Goal: Check status: Check status

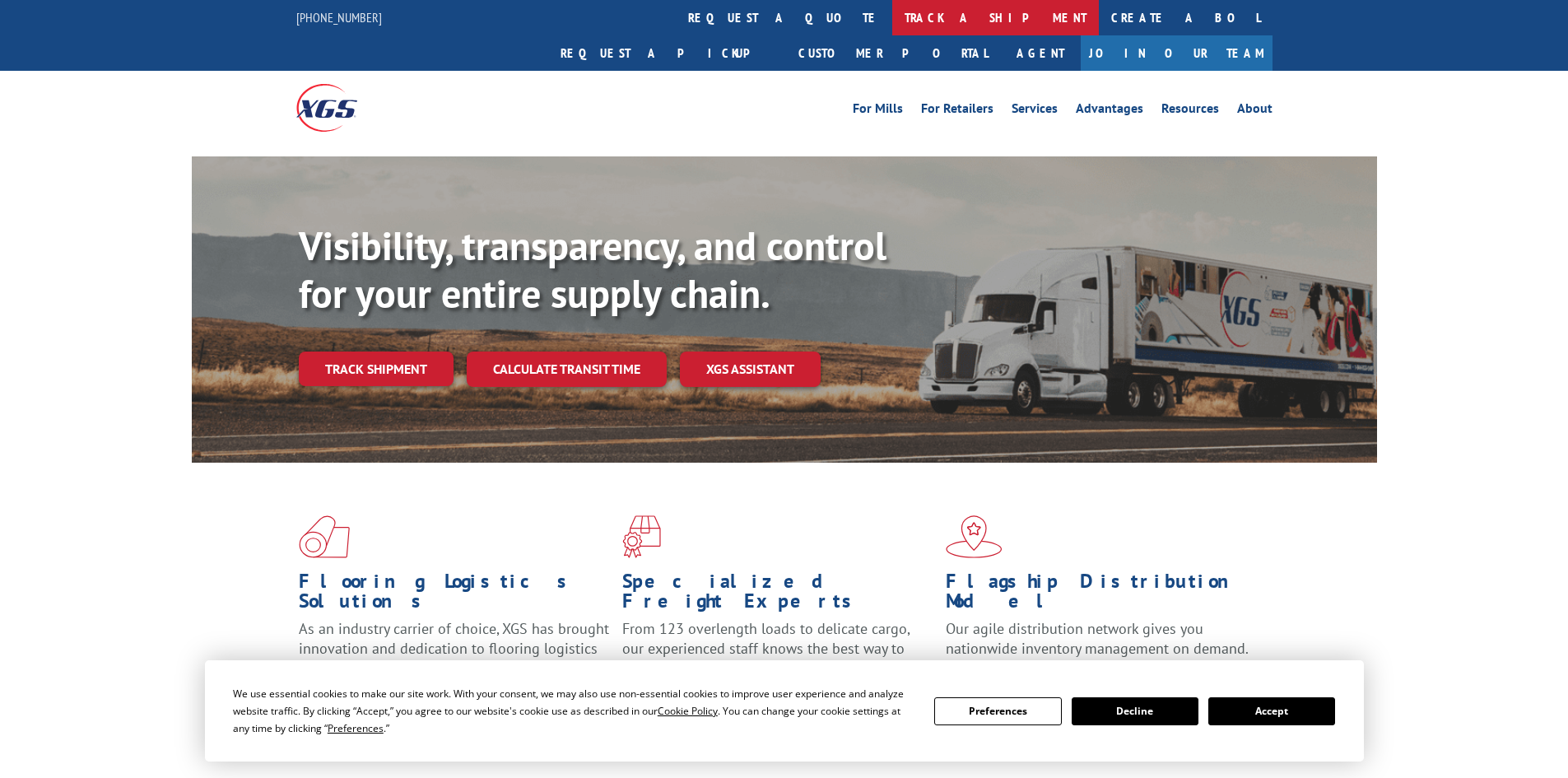
click at [892, 14] on link "track a shipment" at bounding box center [995, 18] width 207 height 35
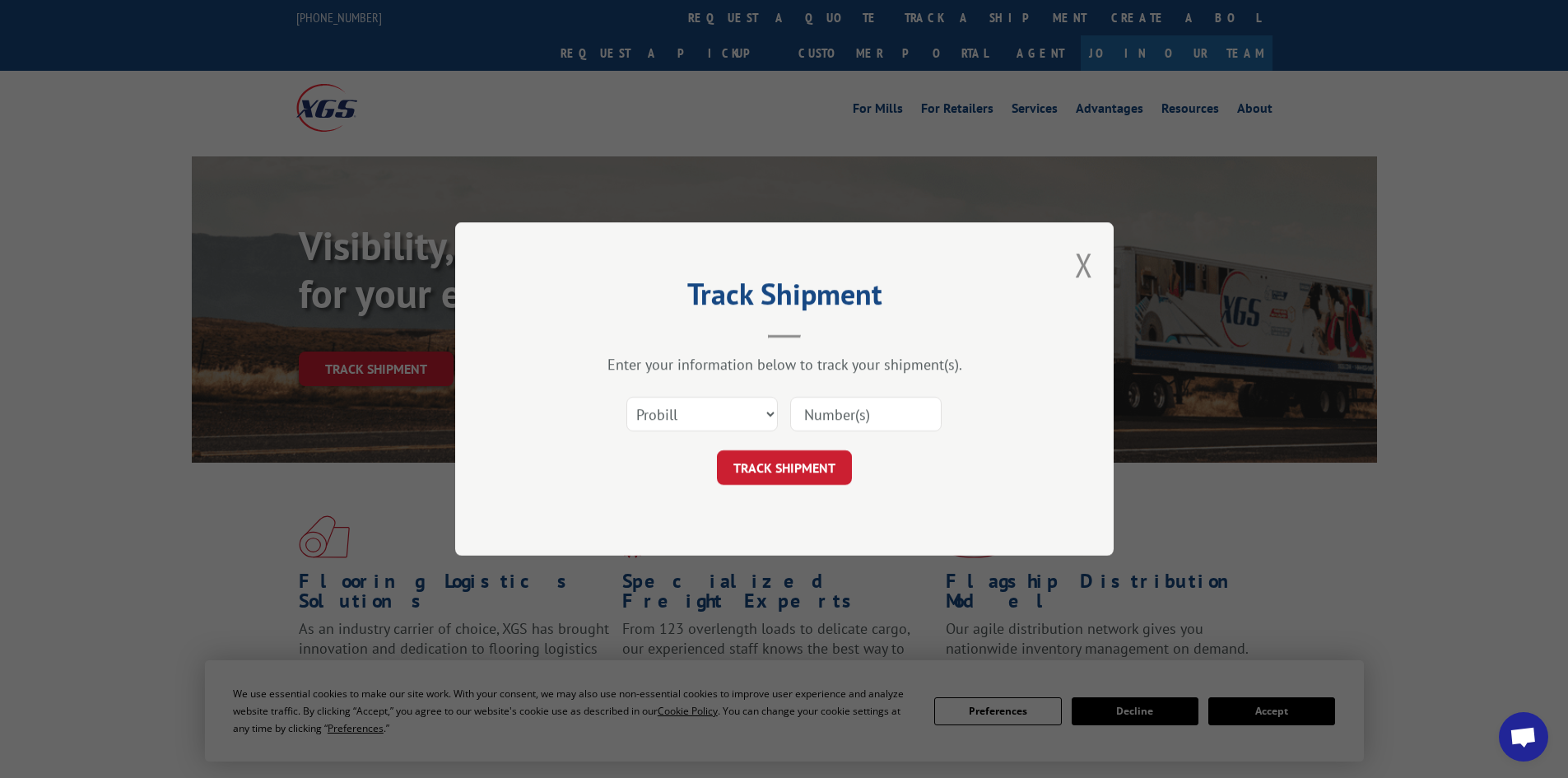
paste input "854338"
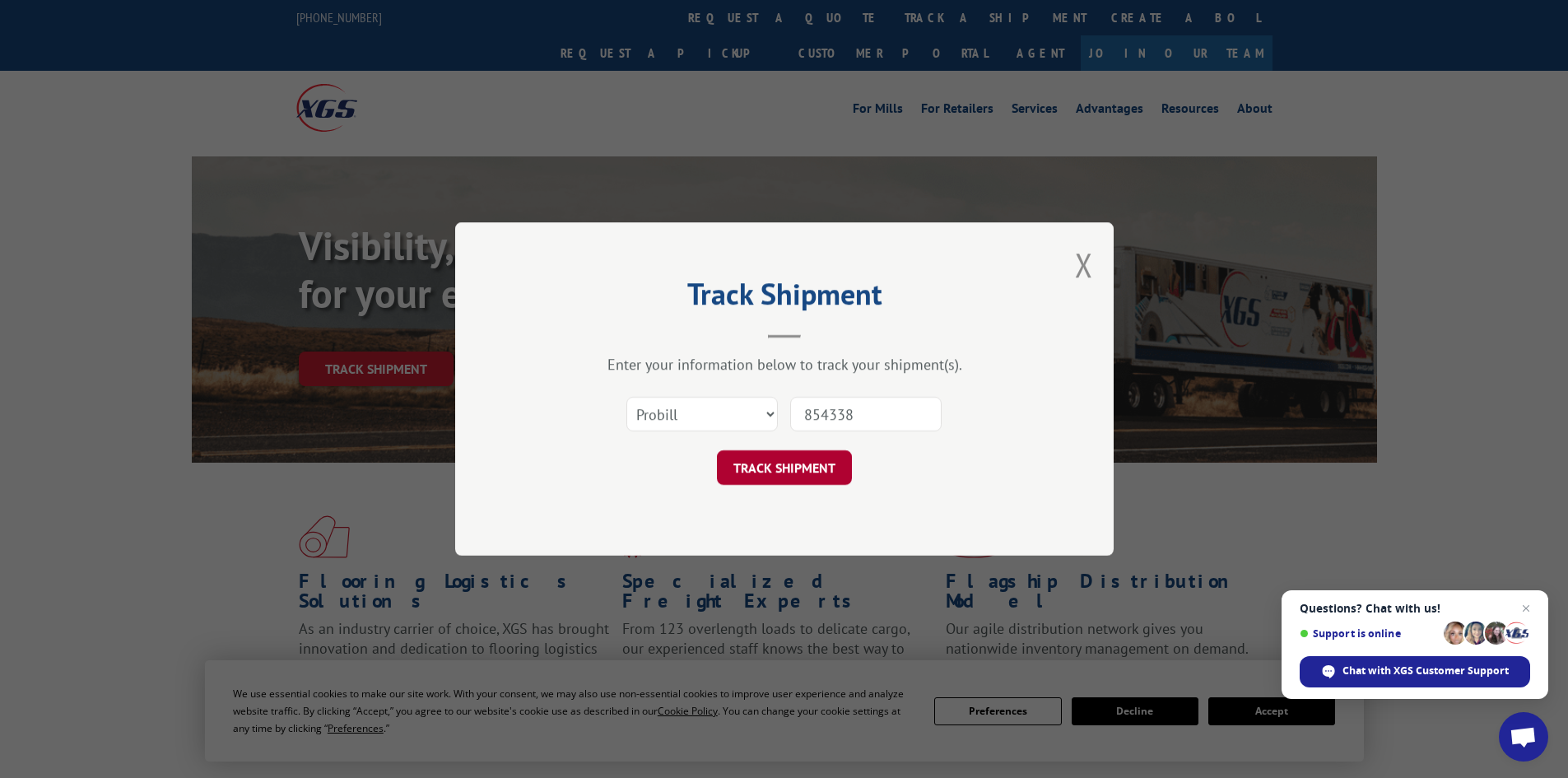
type input "854338"
click at [776, 471] on button "TRACK SHIPMENT" at bounding box center [784, 468] width 135 height 35
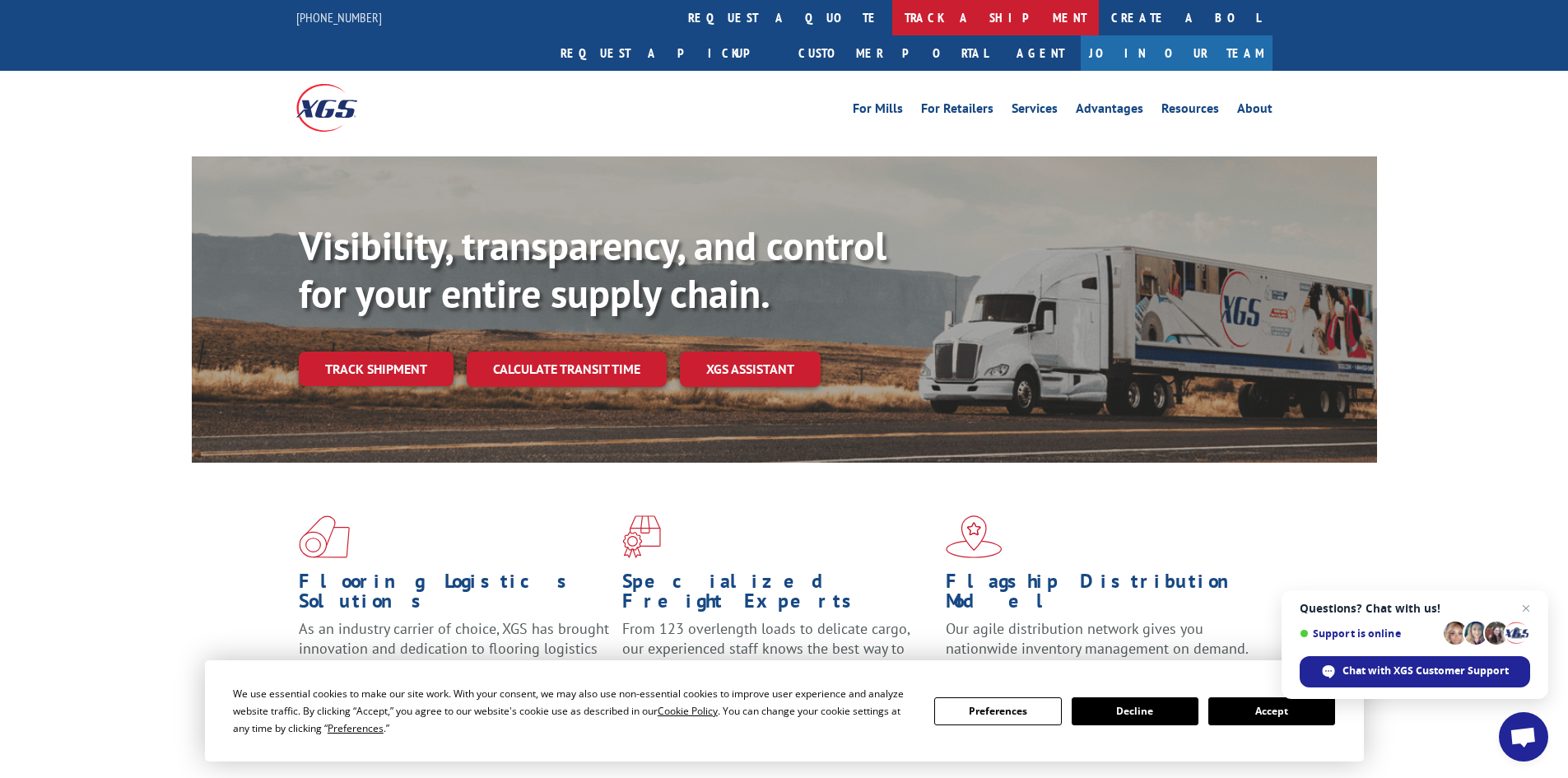
click at [892, 12] on link "track a shipment" at bounding box center [995, 18] width 207 height 35
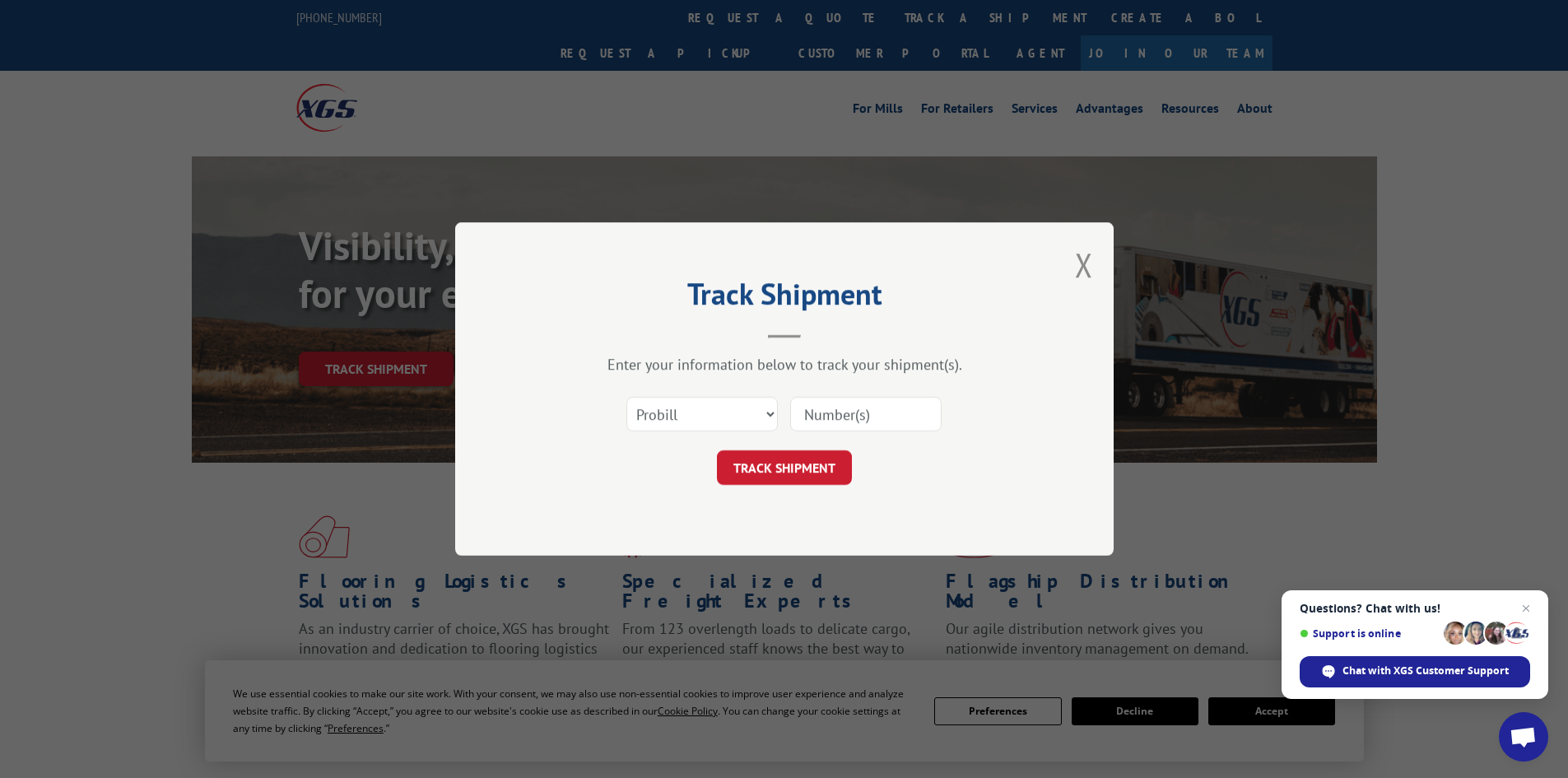
click at [819, 408] on input at bounding box center [866, 414] width 152 height 35
paste input "854338"
type input "854338"
click at [788, 461] on button "TRACK SHIPMENT" at bounding box center [784, 468] width 135 height 35
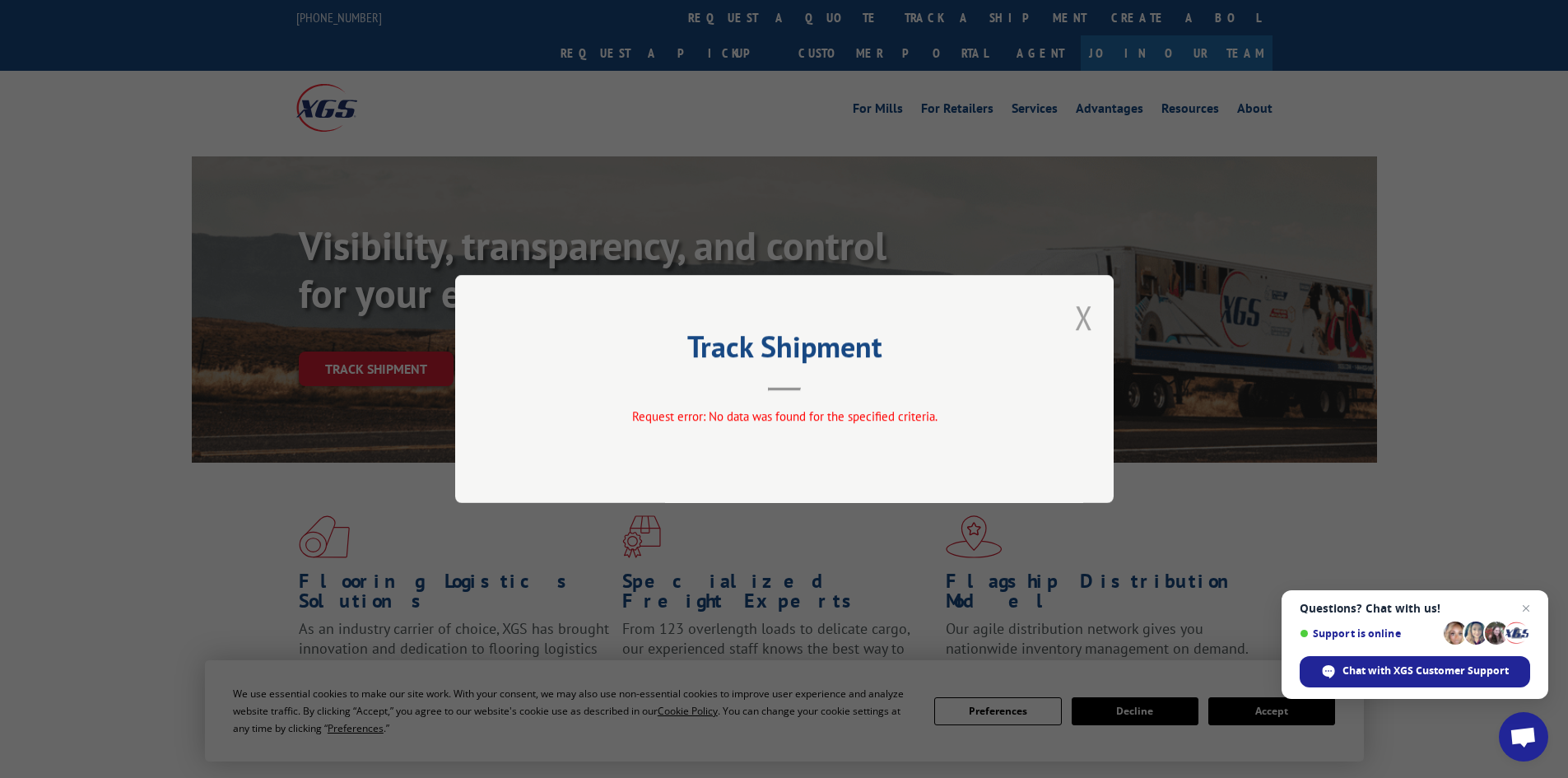
click at [1081, 314] on button "Close modal" at bounding box center [1084, 317] width 18 height 44
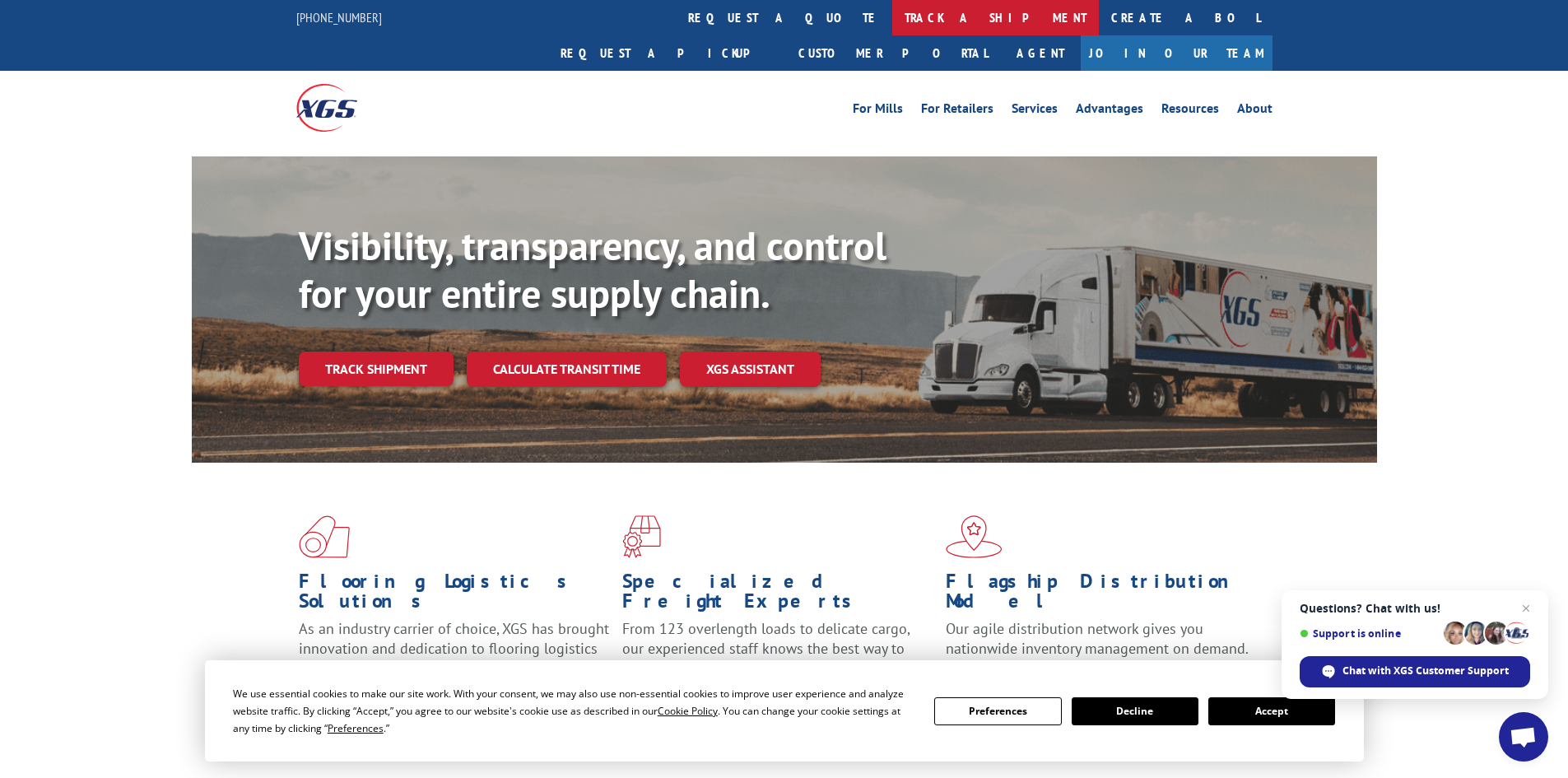
click at [892, 19] on link "track a shipment" at bounding box center [995, 18] width 207 height 35
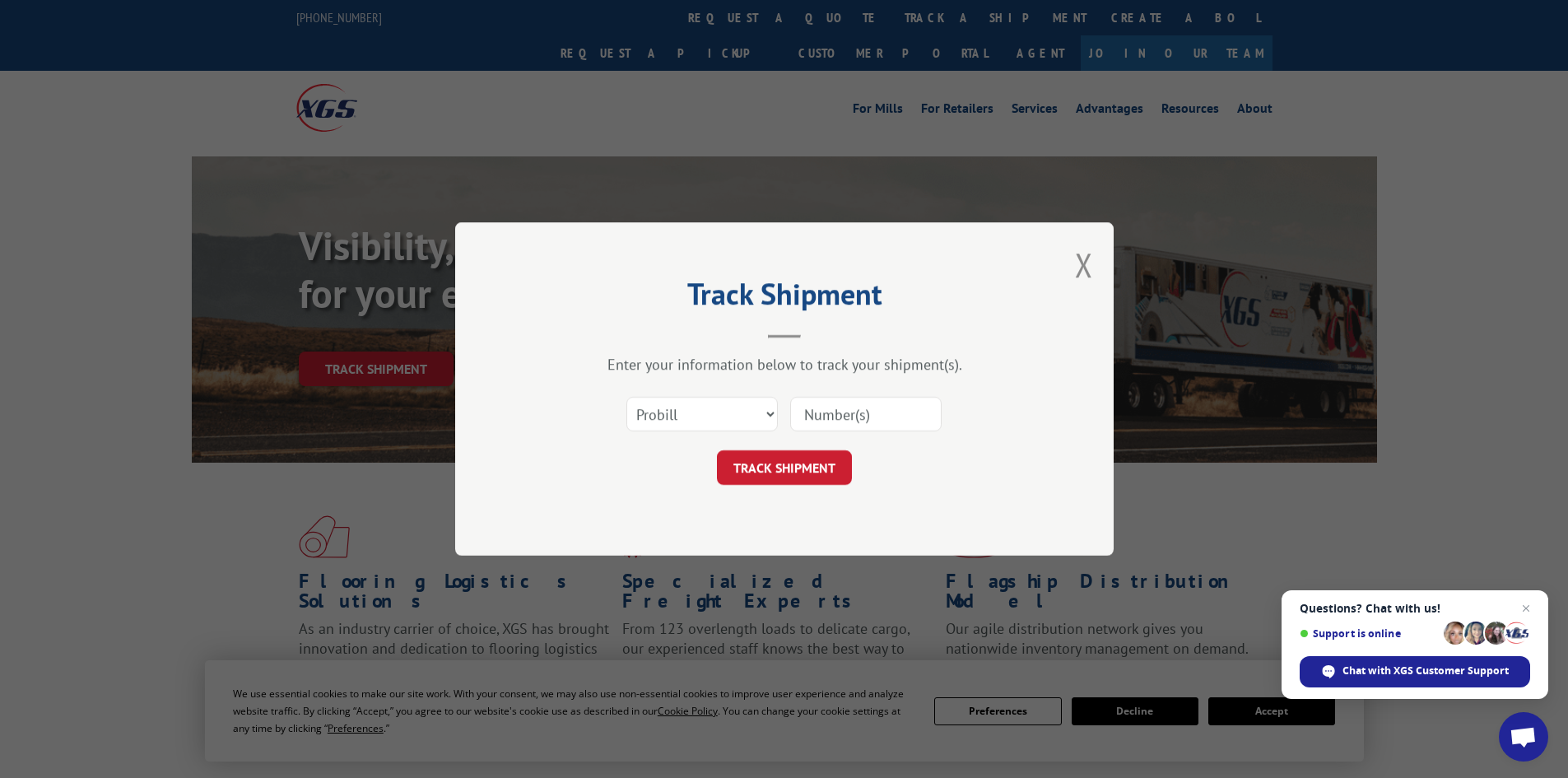
click at [802, 405] on input at bounding box center [866, 414] width 152 height 35
paste input "17517271"
type input "17517271"
click at [765, 465] on button "TRACK SHIPMENT" at bounding box center [784, 468] width 135 height 35
